Goal: Task Accomplishment & Management: Complete application form

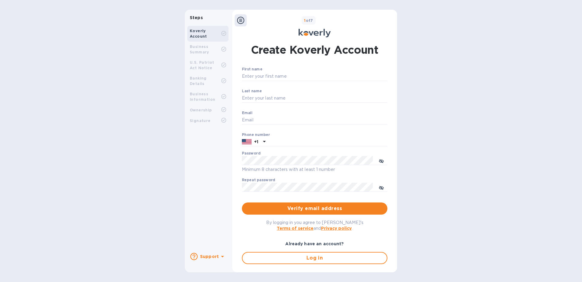
click at [165, 134] on div "Steps Koverly Account Business Summary U.S. Patriot Act Notice Banking Details …" at bounding box center [291, 141] width 582 height 262
